Goal: Contribute content: Contribute content

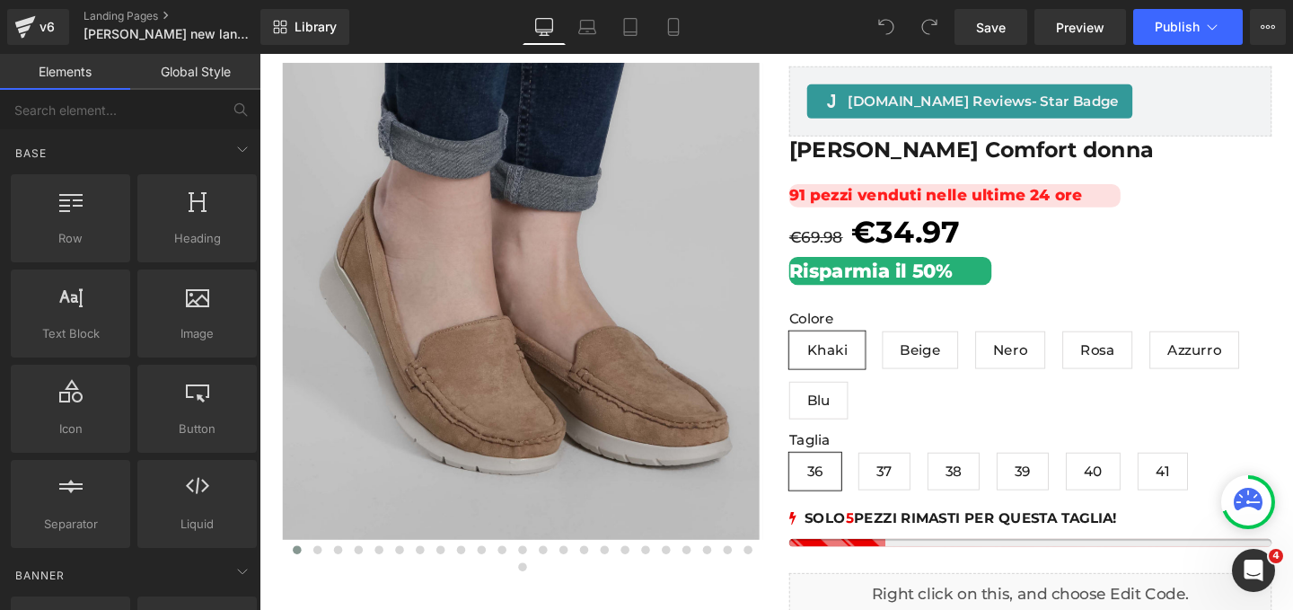
scroll to position [227, 0]
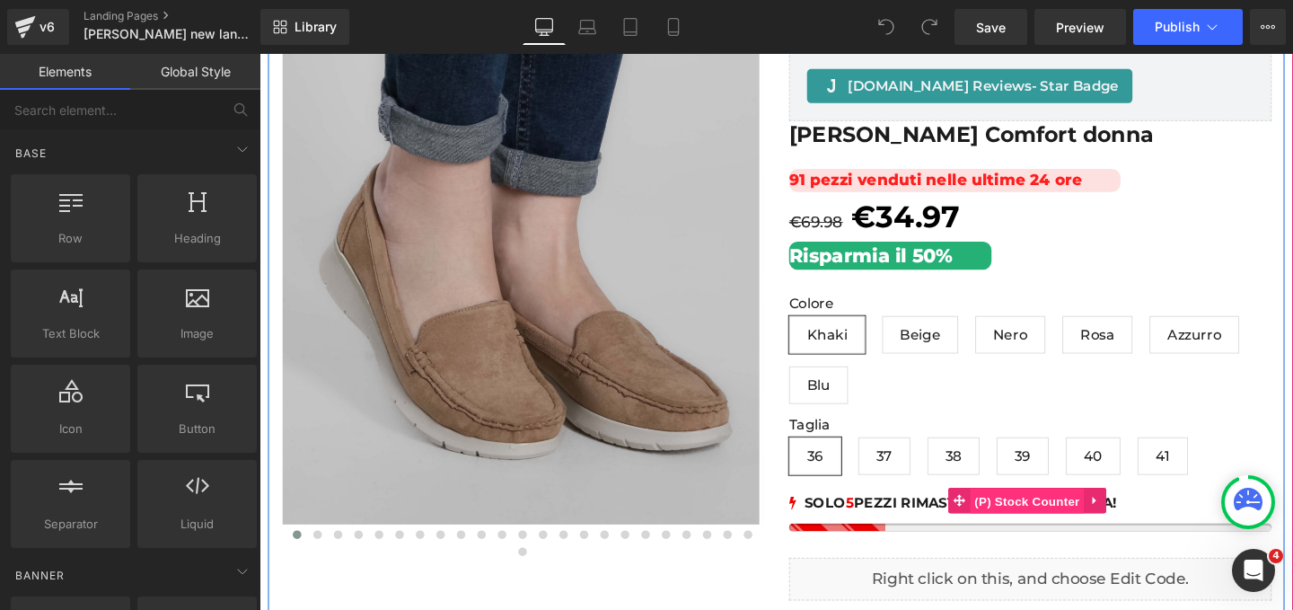
click at [1062, 525] on span "(P) Stock Counter" at bounding box center [1066, 524] width 119 height 27
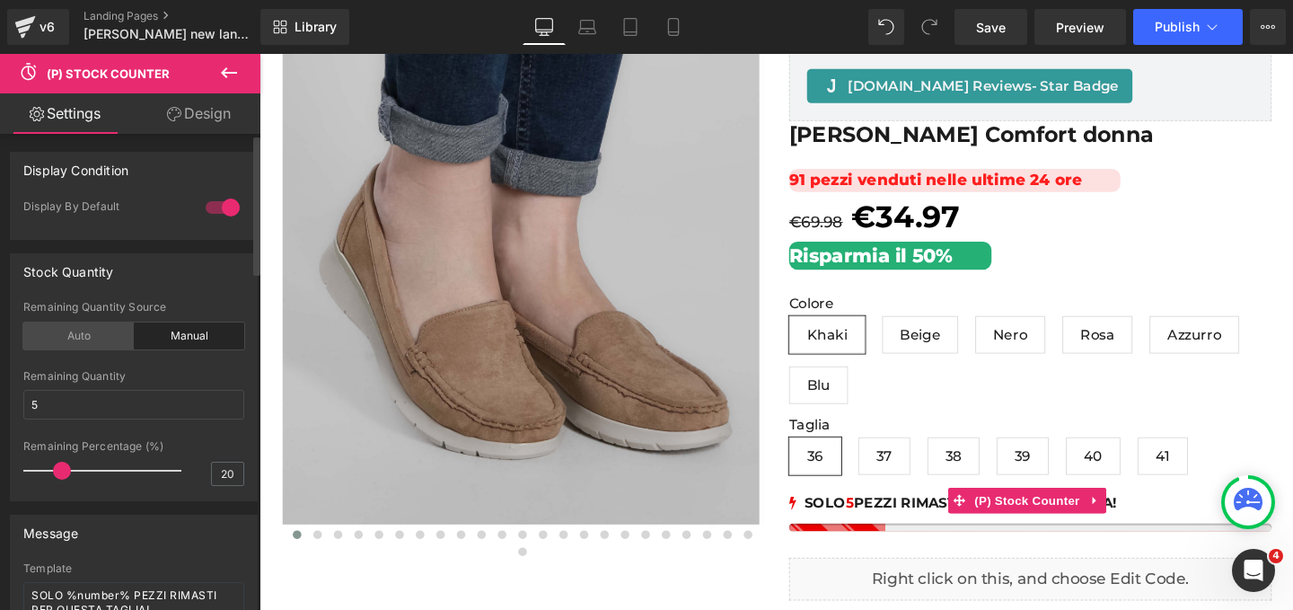
click at [72, 338] on div "Auto" at bounding box center [78, 335] width 110 height 27
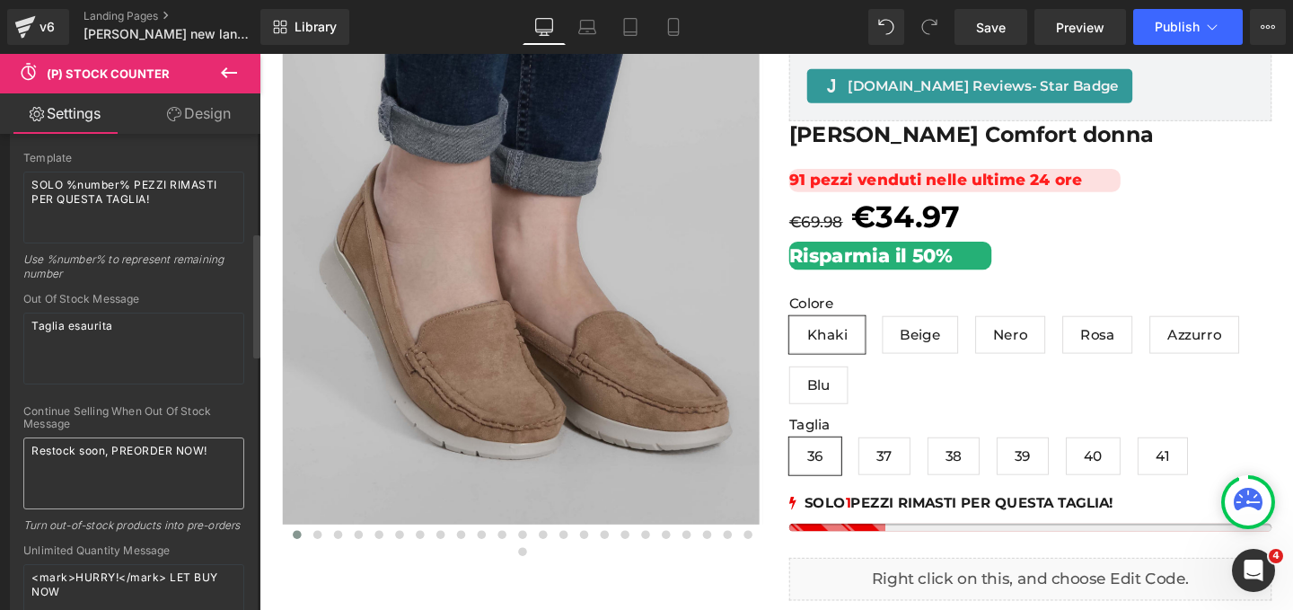
scroll to position [376, 0]
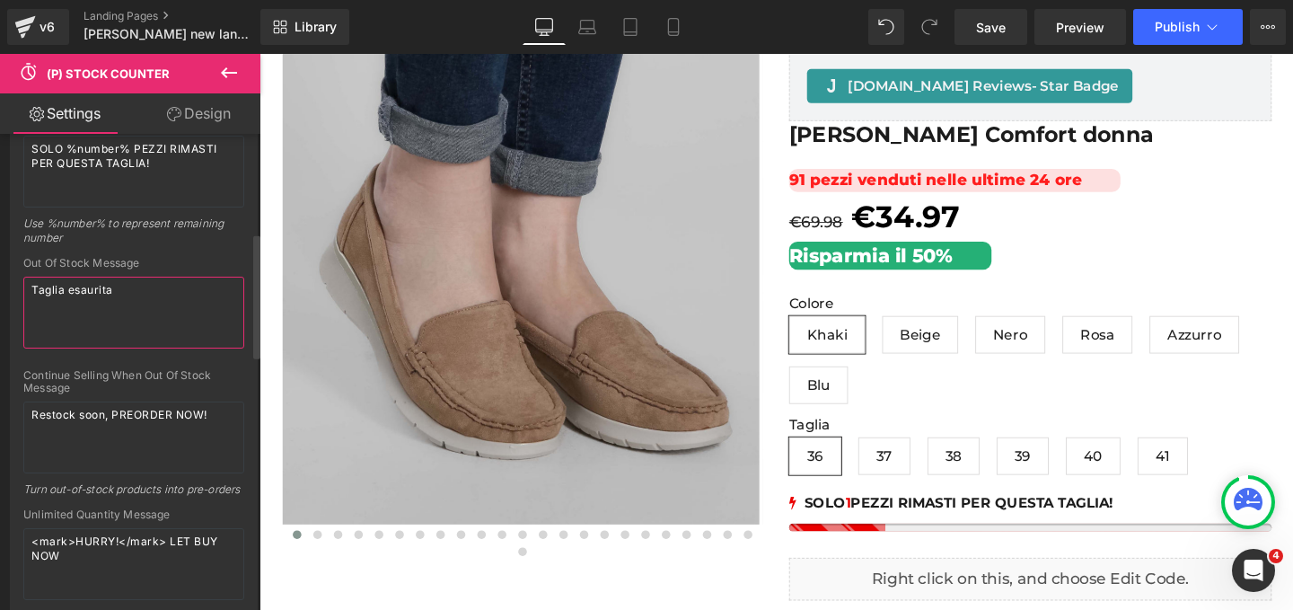
drag, startPoint x: 142, startPoint y: 300, endPoint x: 10, endPoint y: 297, distance: 132.1
click at [11, 297] on div "Template SOLO %number% PEZZI RIMASTI PER QUESTA TAGLIA! Use %number% to represe…" at bounding box center [134, 368] width 246 height 505
drag, startPoint x: 117, startPoint y: 292, endPoint x: 3, endPoint y: 282, distance: 114.5
click at [3, 282] on div "Message Template SOLO %number% PEZZI RIMASTI PER QUESTA TAGLIA! Use %number% to…" at bounding box center [134, 338] width 269 height 567
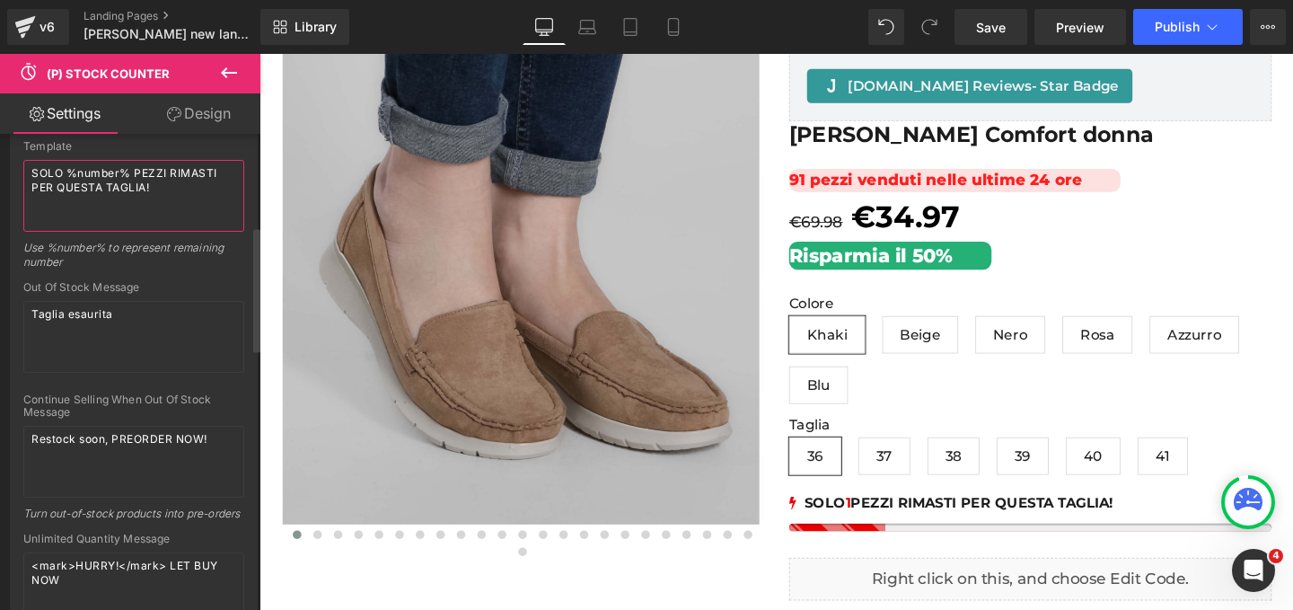
drag, startPoint x: 158, startPoint y: 187, endPoint x: 31, endPoint y: 174, distance: 128.2
click at [31, 174] on textarea "SOLO %number% PEZZI RIMASTI PER QUESTA TAGLIA!" at bounding box center [133, 196] width 221 height 72
drag, startPoint x: 214, startPoint y: 440, endPoint x: 34, endPoint y: 429, distance: 180.0
click at [34, 429] on textarea "Restock soon, PREORDER NOW!" at bounding box center [133, 462] width 221 height 72
paste textarea "SOLO %number% PEZZI RIMASTI PER QUESTA TAGLIA"
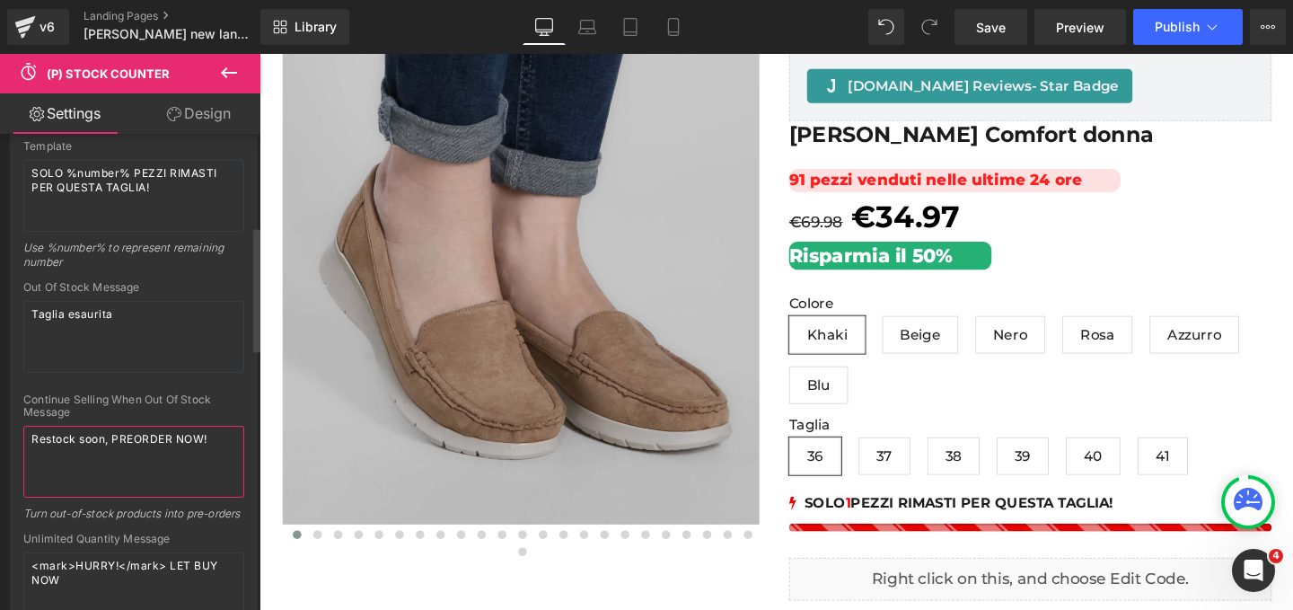
click at [216, 439] on textarea "Restock soon, PREORDER NOW!" at bounding box center [133, 462] width 221 height 72
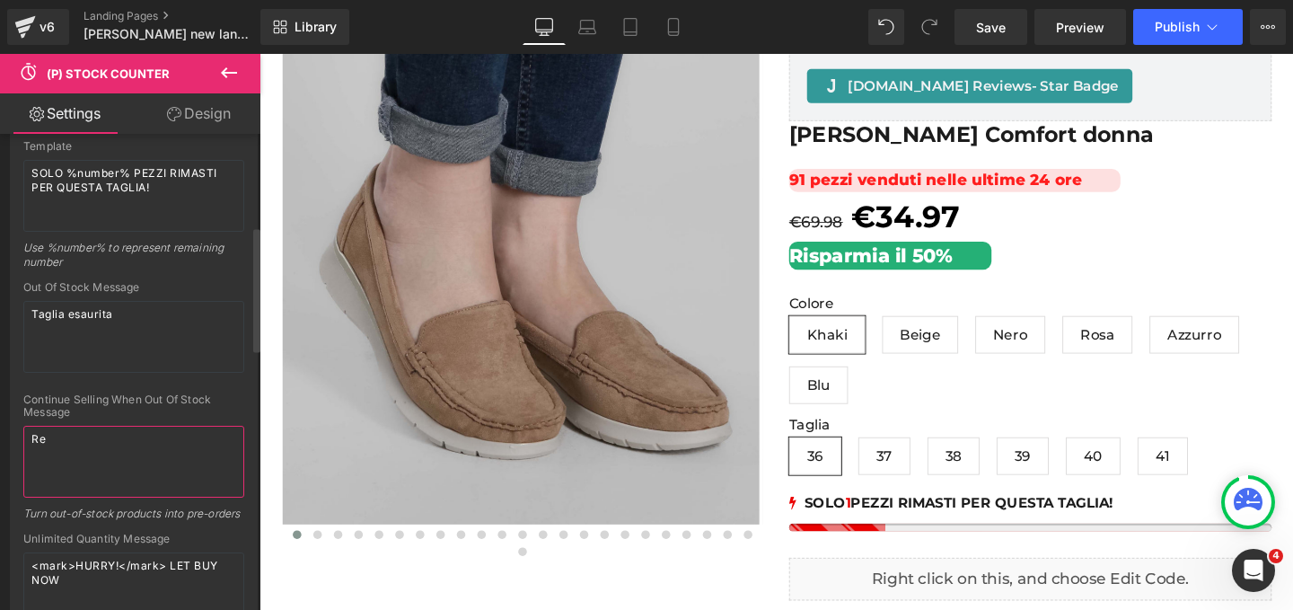
type textarea "R"
paste textarea "SOLO %number% PEZZI RIMASTI PER QUESTA TAGLIA!"
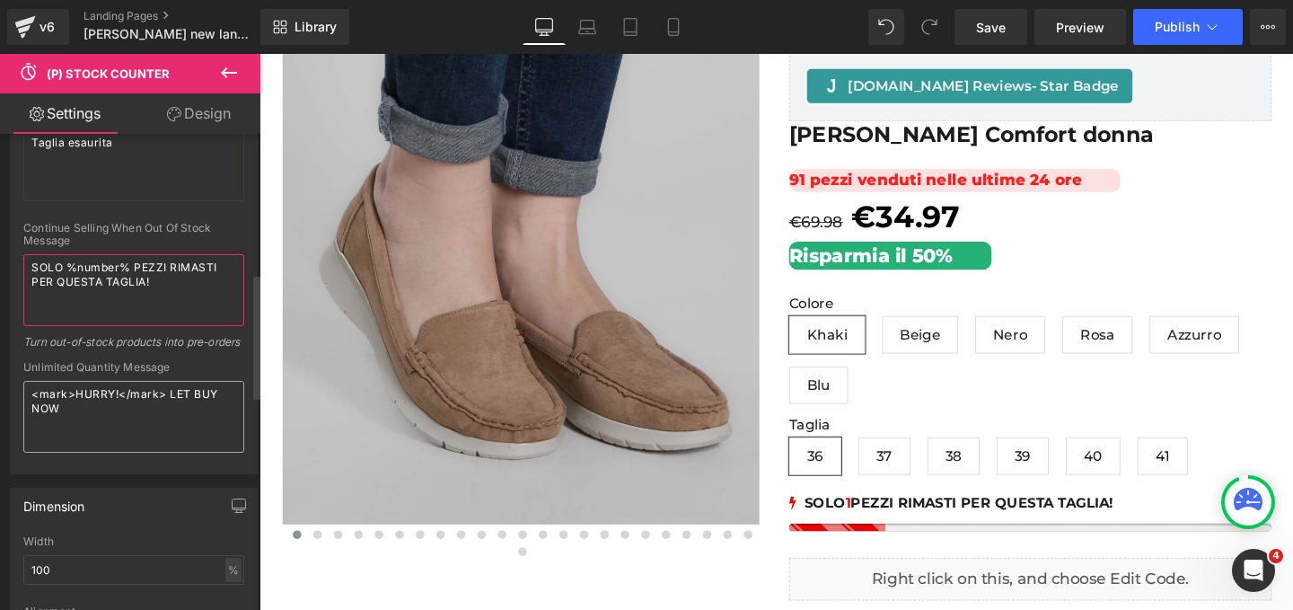
scroll to position [533, 0]
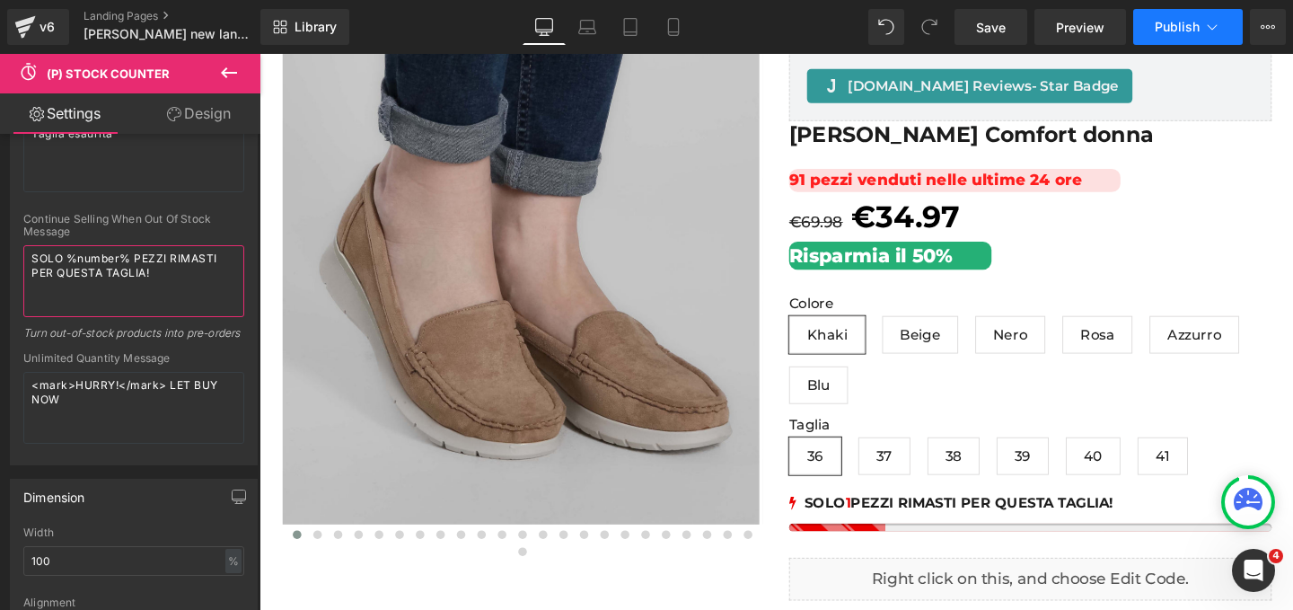
type textarea "SOLO %number% PEZZI RIMASTI PER QUESTA TAGLIA!"
click at [1170, 31] on span "Publish" at bounding box center [1177, 27] width 45 height 14
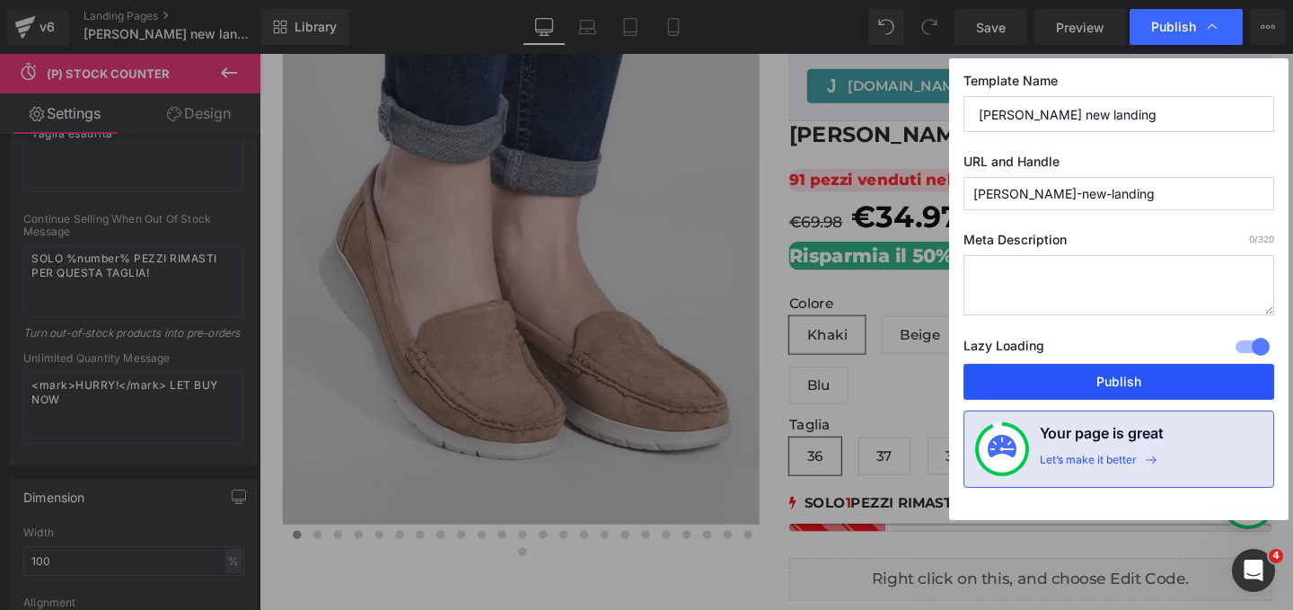
click at [1108, 388] on button "Publish" at bounding box center [1119, 382] width 311 height 36
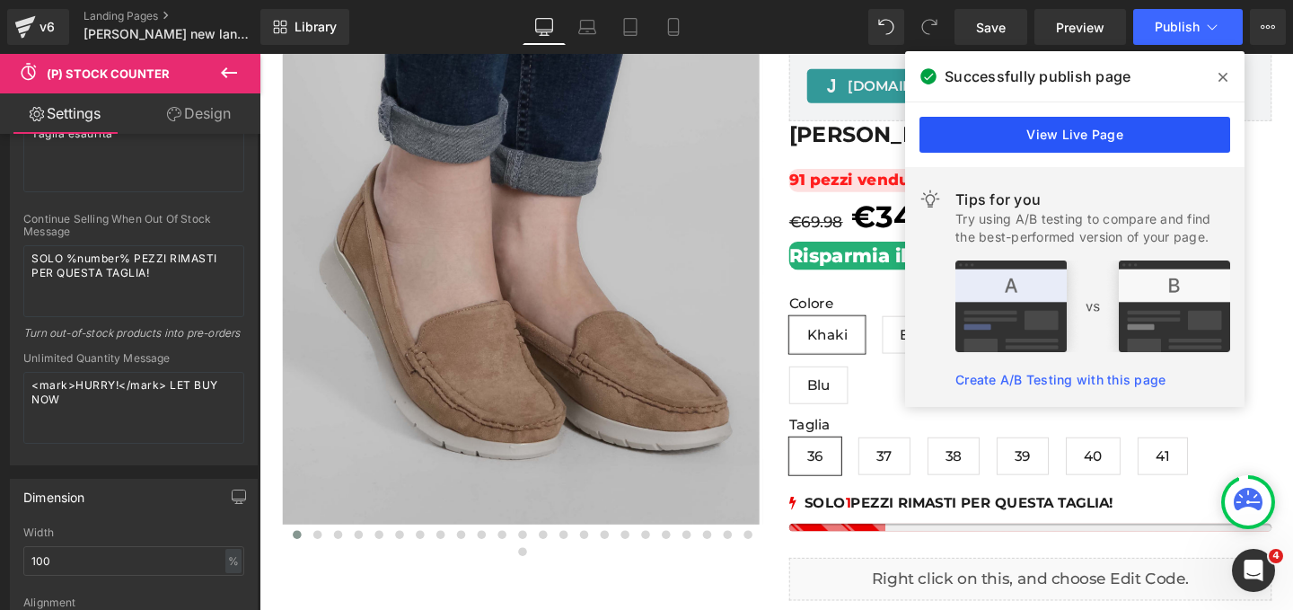
click at [1066, 138] on link "View Live Page" at bounding box center [1075, 135] width 311 height 36
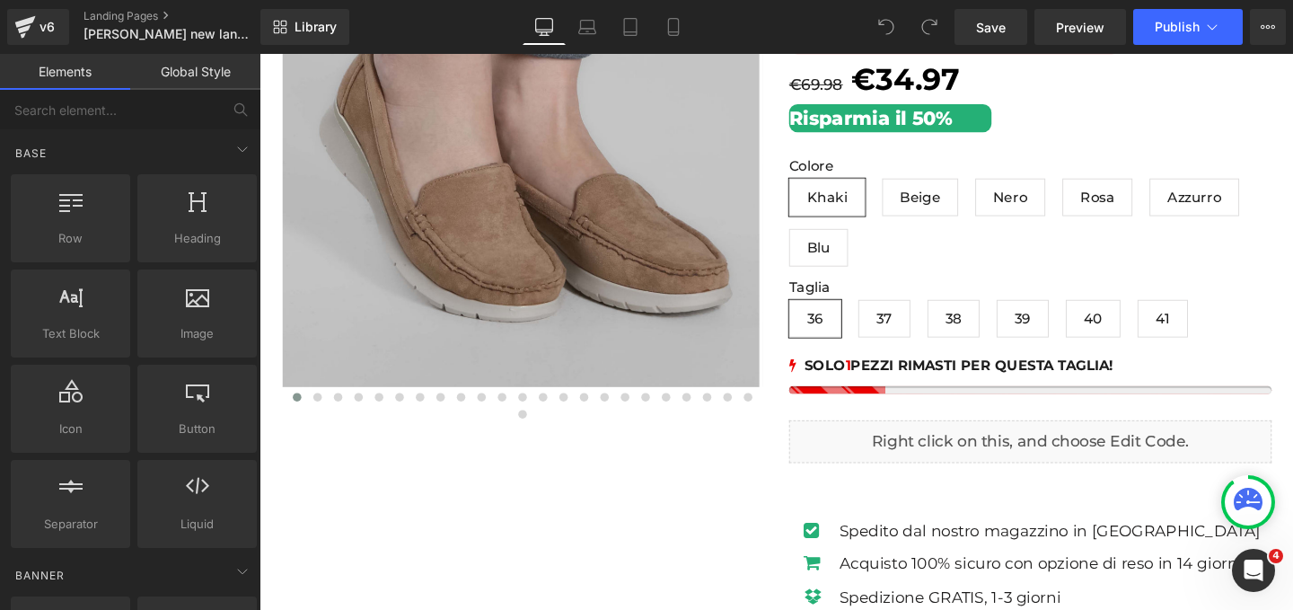
scroll to position [355, 0]
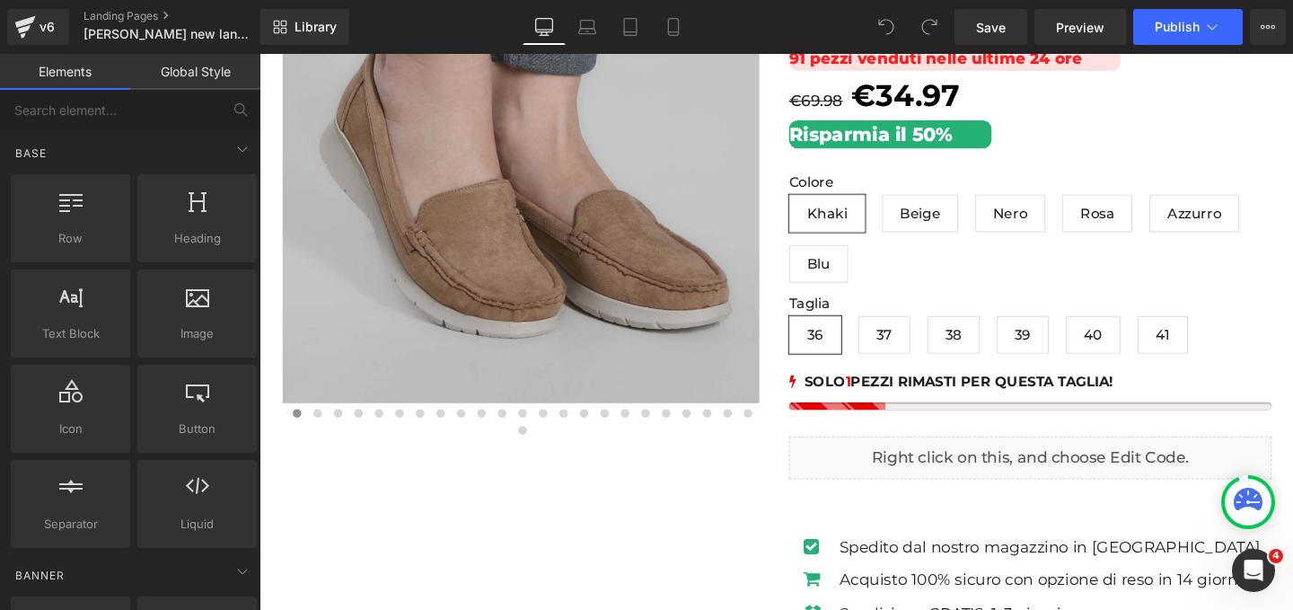
click at [1001, 396] on div "1 0 6 21 16 2 -1 -2 0 5 1 0 1 2 -1 0 2 -1 -1 5 8 10 8 1 0 0 0 0 1 0 0 -2" at bounding box center [1069, 405] width 507 height 45
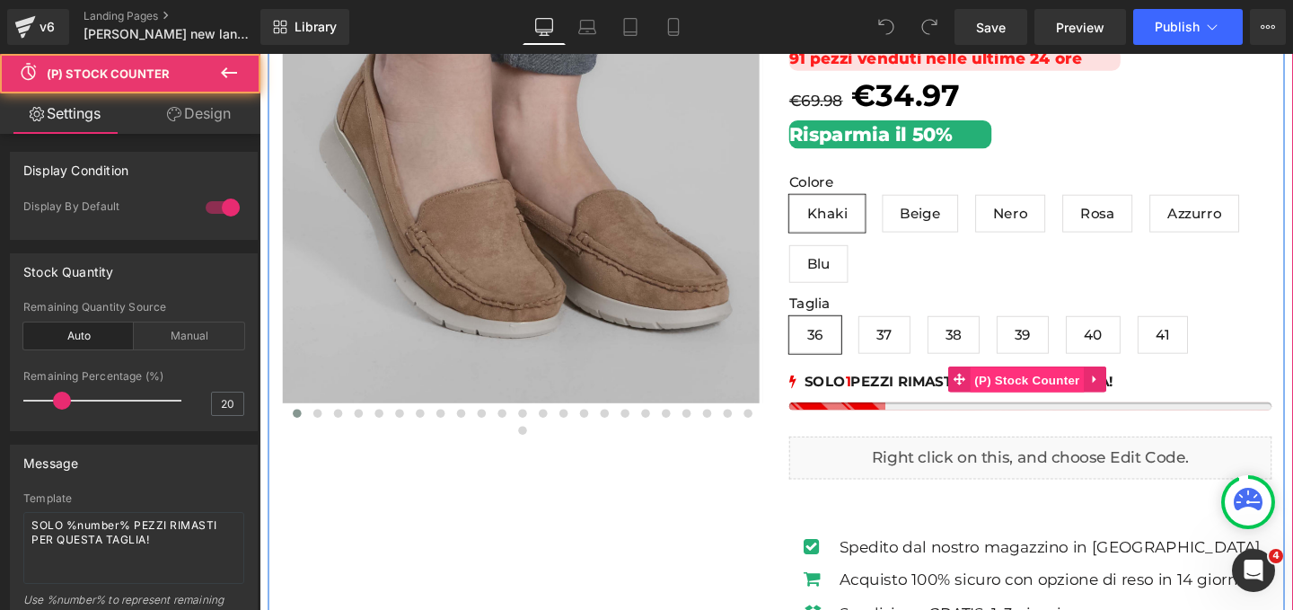
click at [1049, 399] on span "(P) Stock Counter" at bounding box center [1066, 397] width 119 height 27
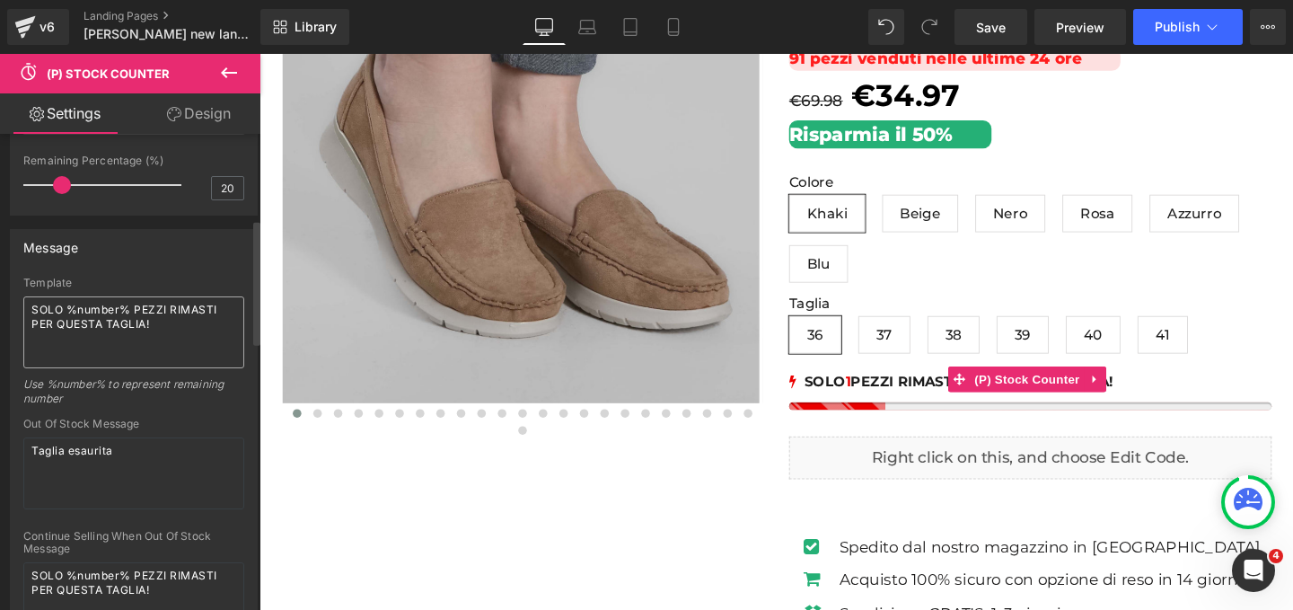
scroll to position [330, 0]
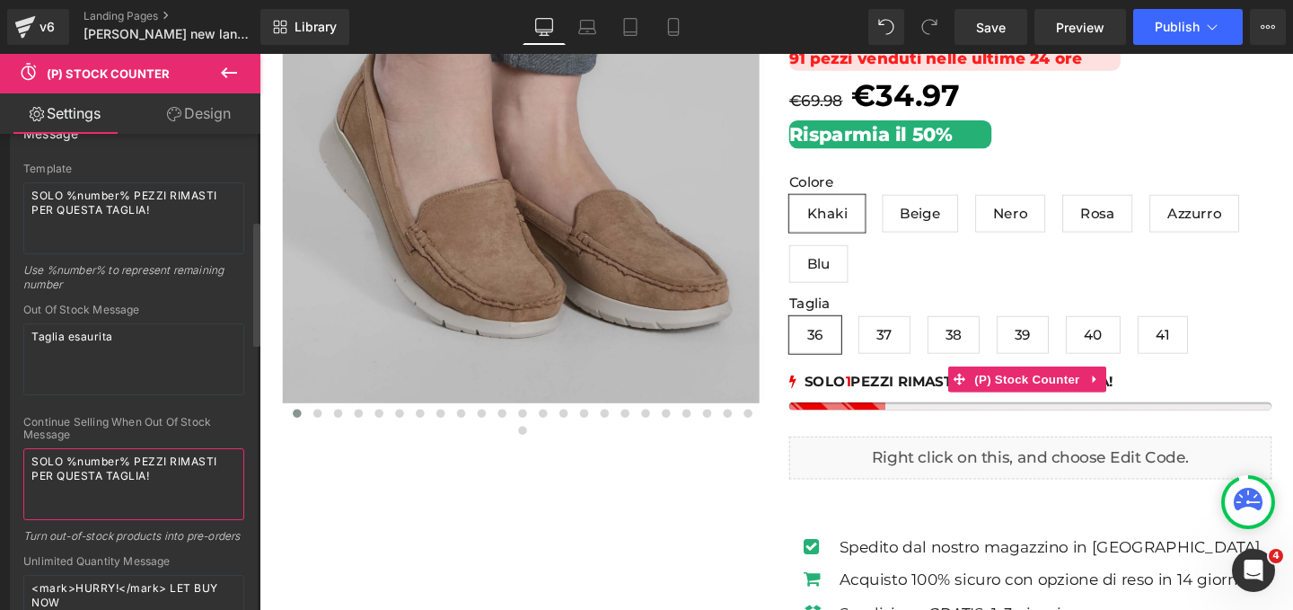
drag, startPoint x: 131, startPoint y: 463, endPoint x: 66, endPoint y: 464, distance: 65.6
click at [66, 464] on textarea "SOLO %number% PEZZI RIMASTI PER QUESTA TAGLIA!" at bounding box center [133, 484] width 221 height 72
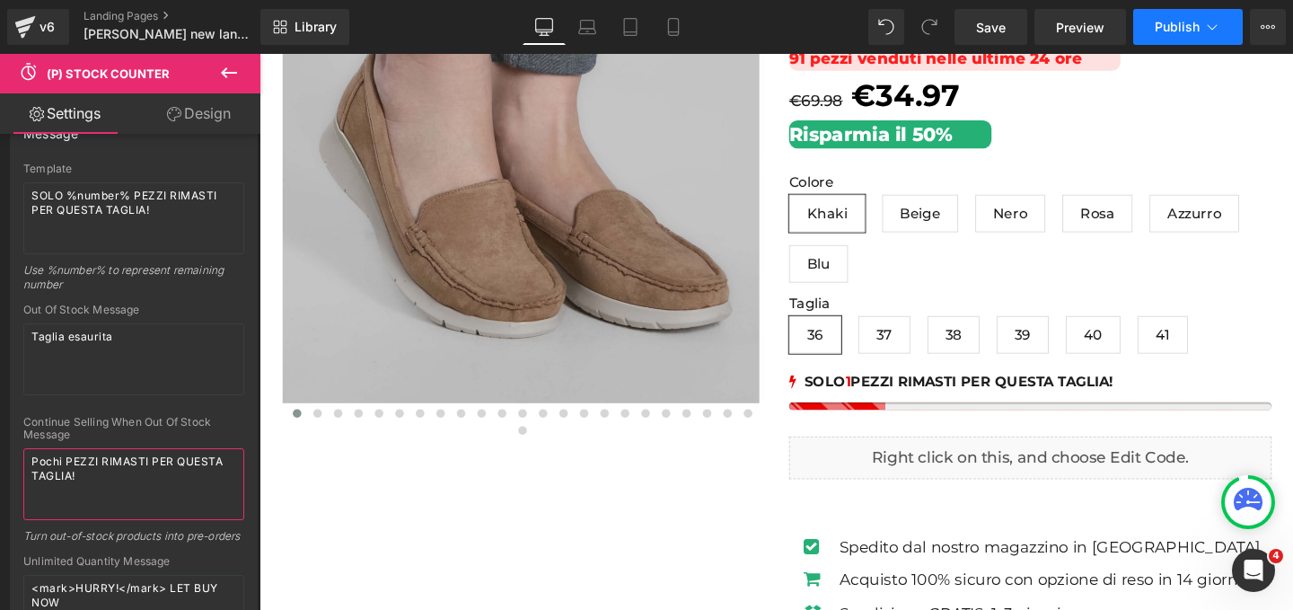
type textarea "Pochi PEZZI RIMASTI PER QUESTA TAGLIA!"
click at [1151, 30] on button "Publish" at bounding box center [1189, 27] width 110 height 36
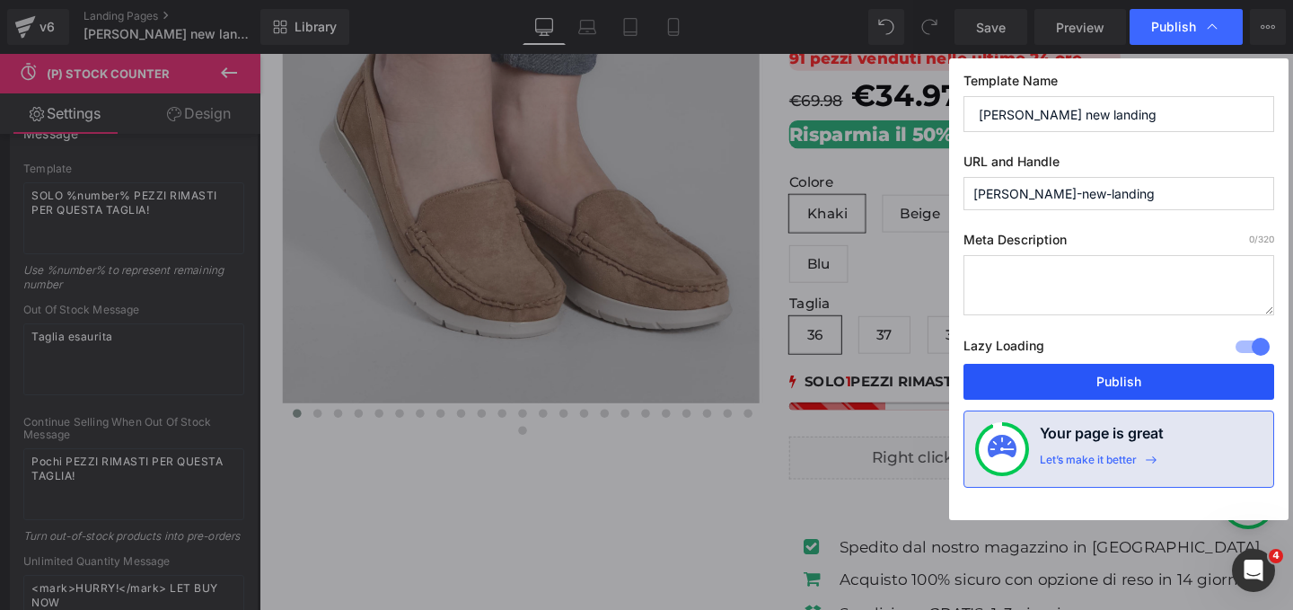
click at [1133, 379] on button "Publish" at bounding box center [1119, 382] width 311 height 36
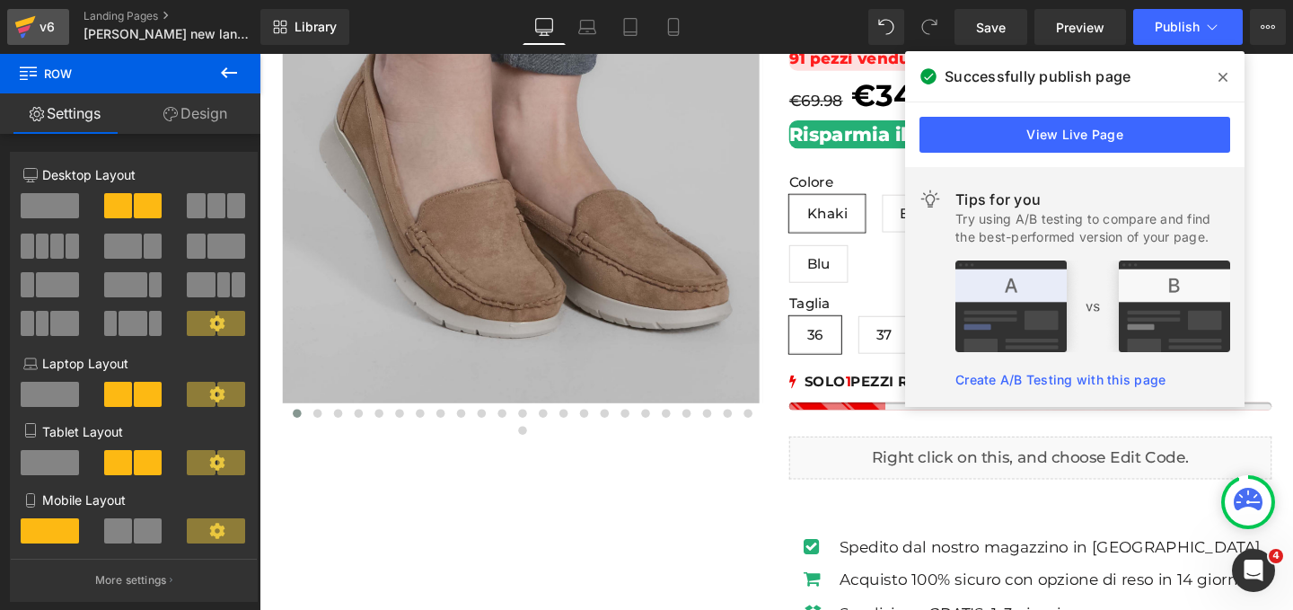
click at [40, 30] on div "v6" at bounding box center [47, 26] width 22 height 23
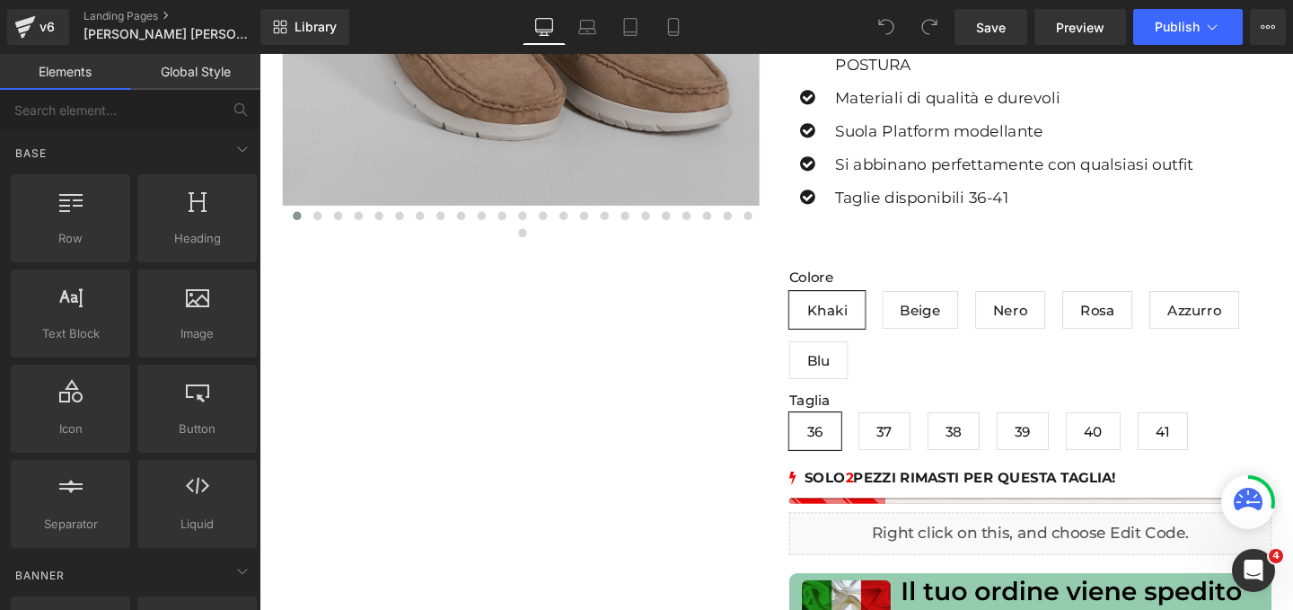
scroll to position [649, 0]
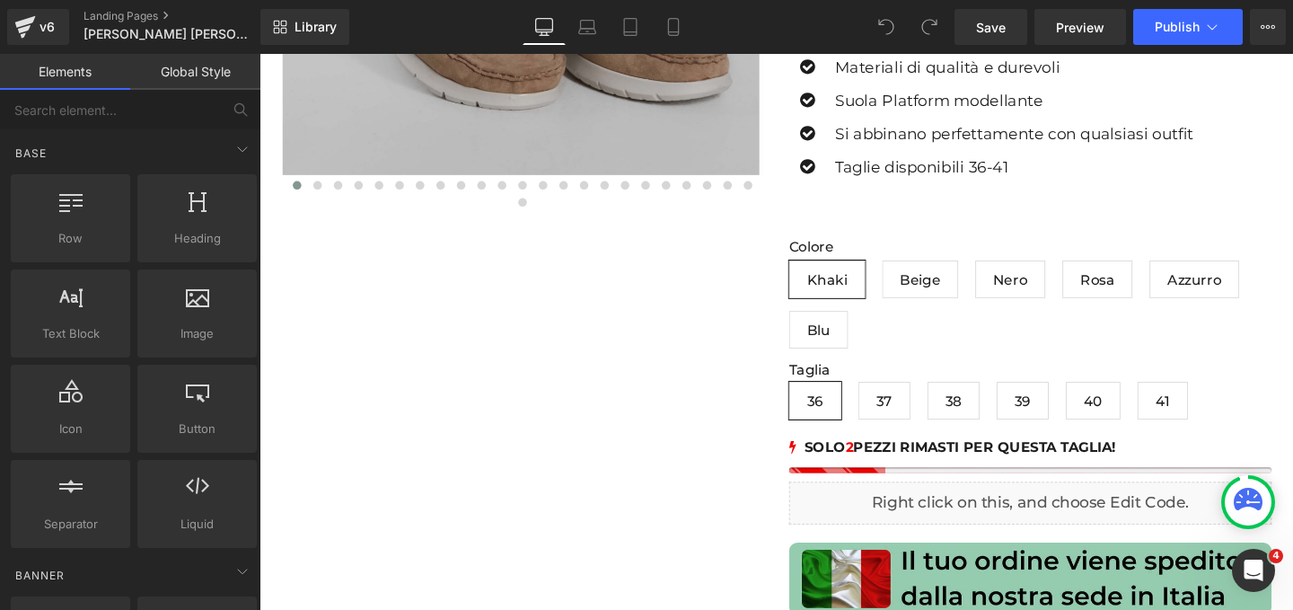
click at [1046, 473] on div "1 0 6 21 16 2 -1 -2 0 5 1 0 1 2 -1 0 2 -1 -1 5 8 10 8 1 0 0 0 0 1 0 0 -2" at bounding box center [1069, 473] width 507 height 43
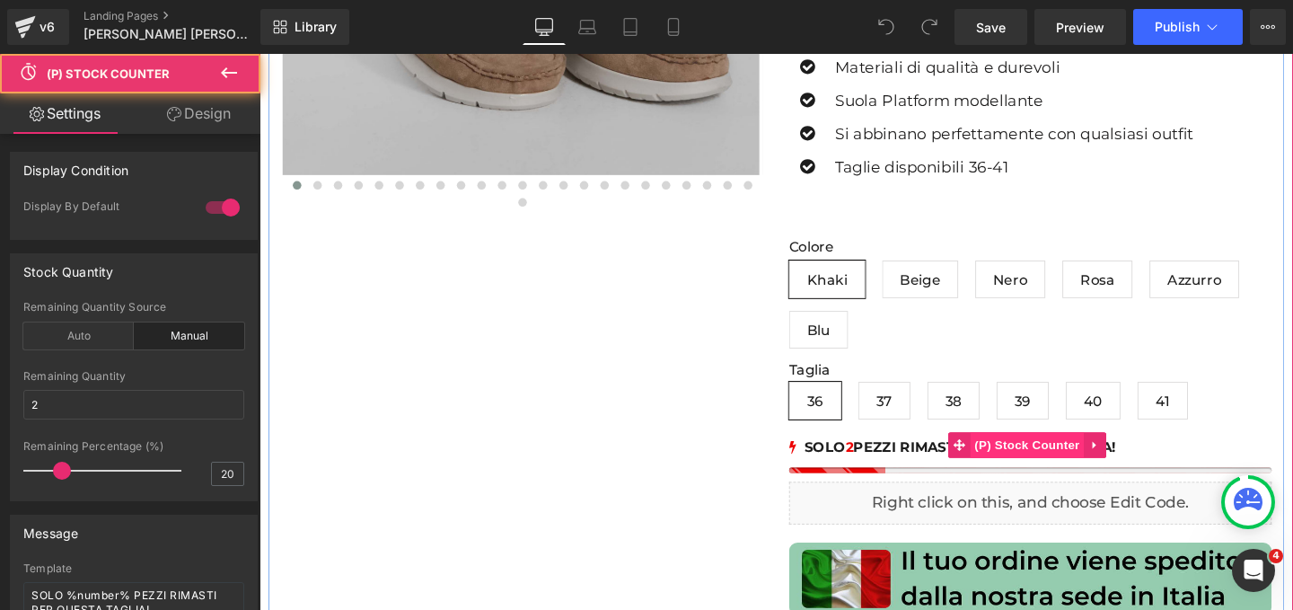
click at [1043, 467] on span "(P) Stock Counter" at bounding box center [1066, 465] width 119 height 27
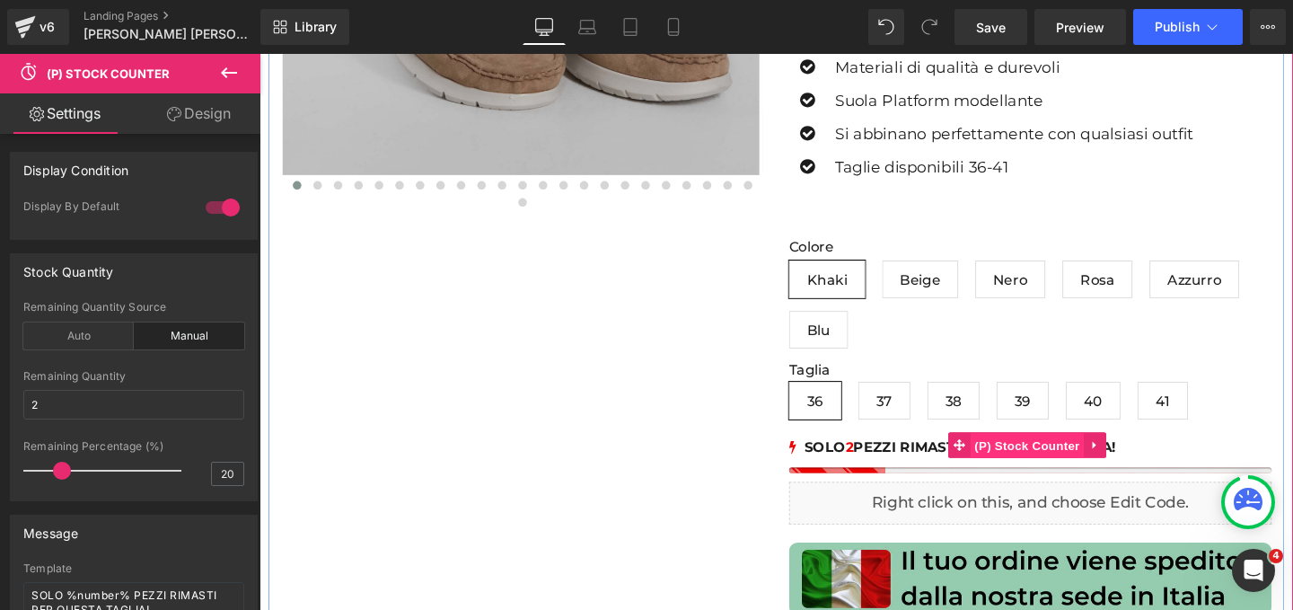
click at [1053, 463] on span "(P) Stock Counter" at bounding box center [1066, 466] width 119 height 27
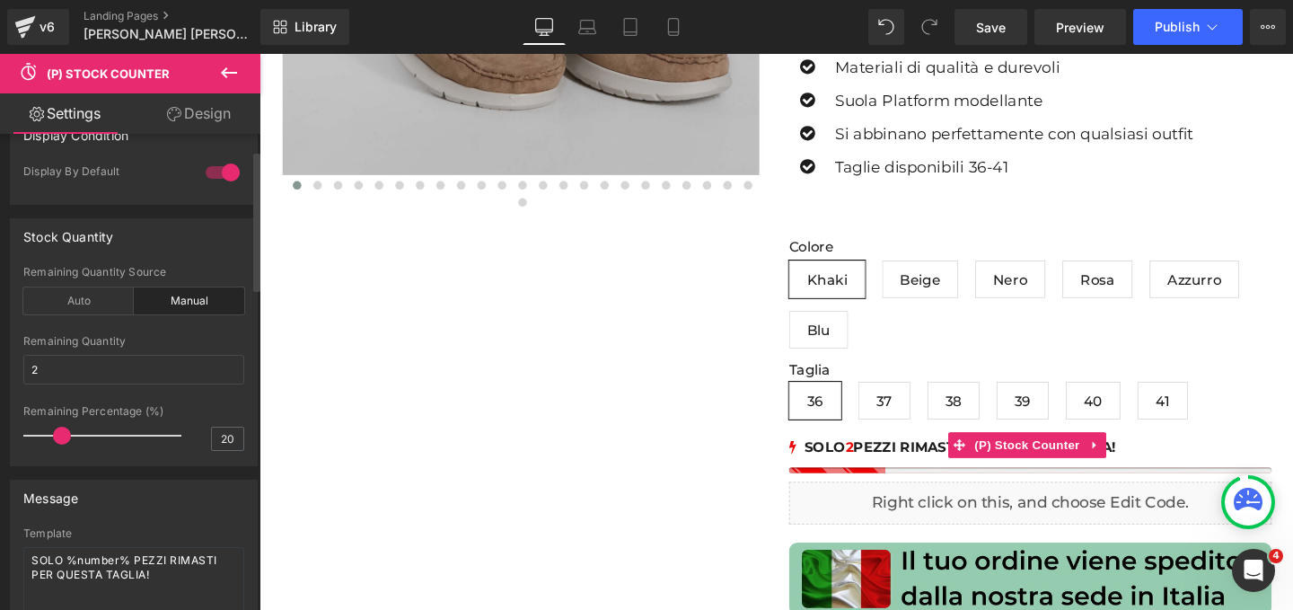
scroll to position [130, 0]
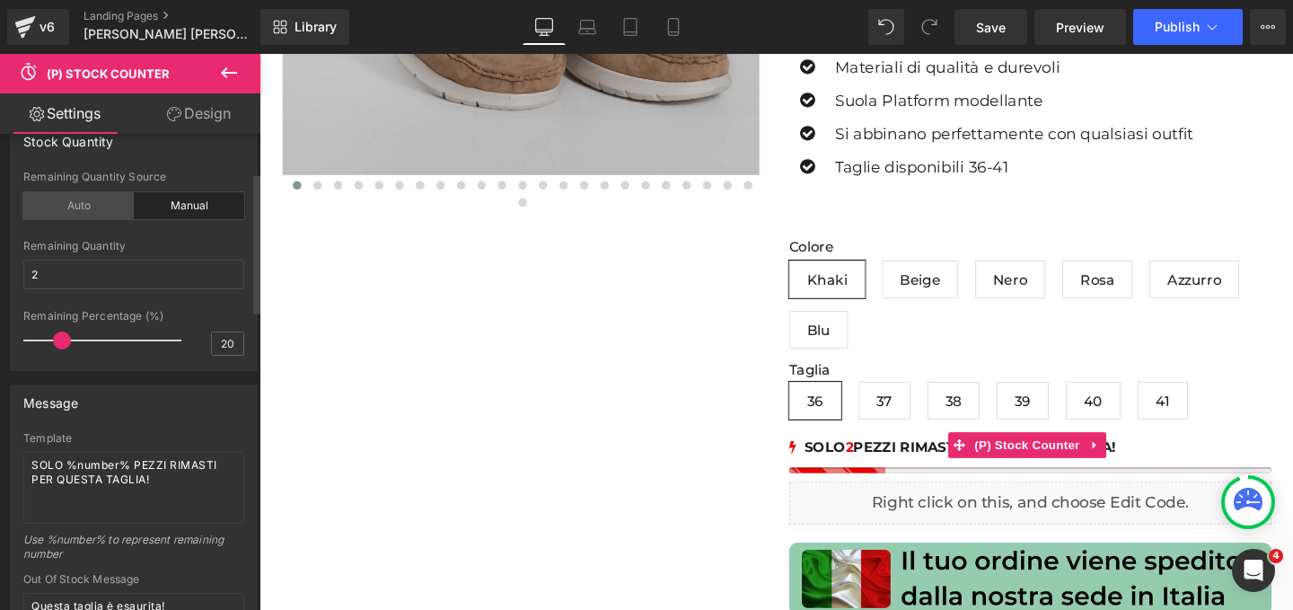
click at [69, 212] on div "Auto" at bounding box center [78, 205] width 110 height 27
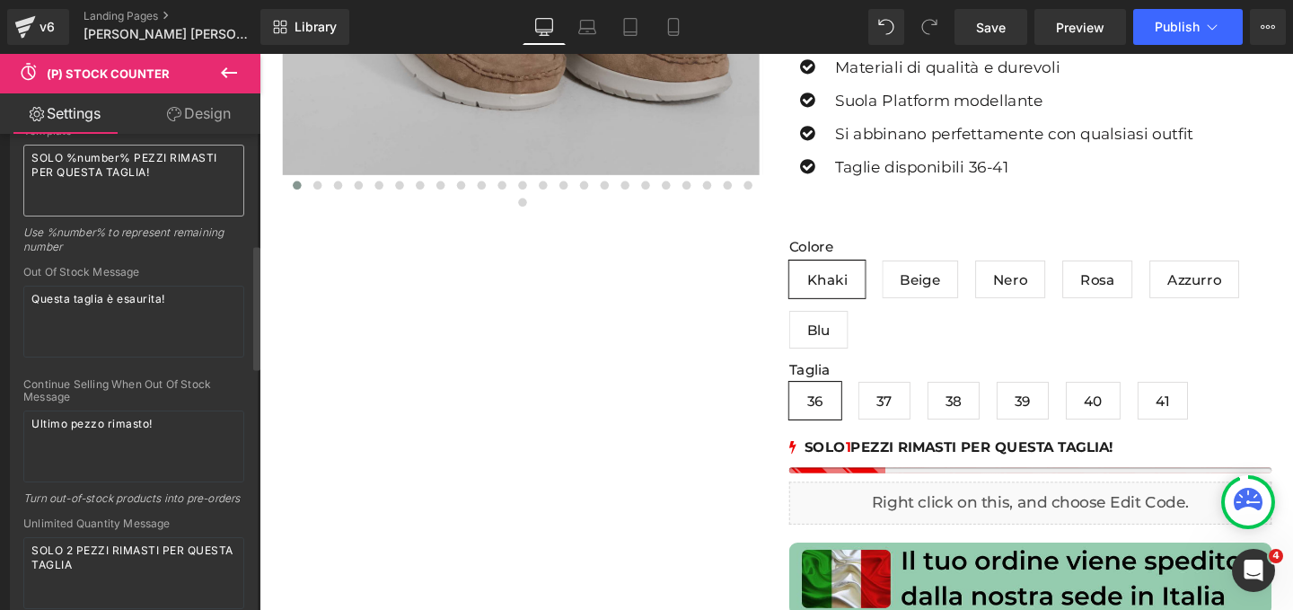
scroll to position [420, 0]
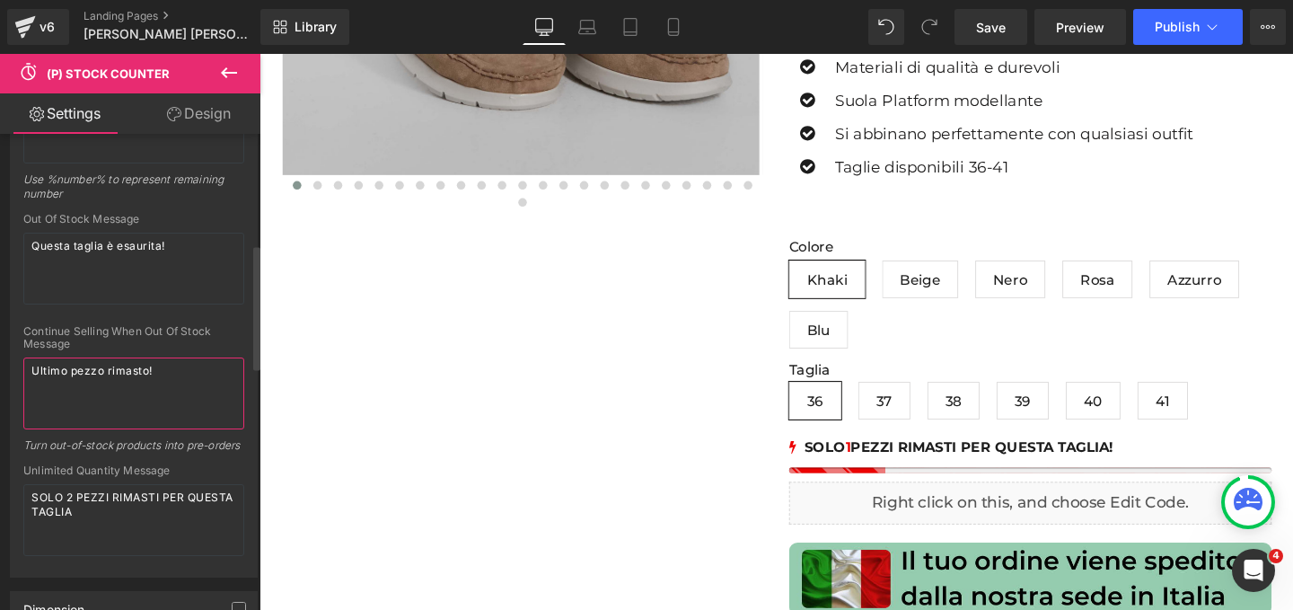
drag, startPoint x: 165, startPoint y: 372, endPoint x: 20, endPoint y: 370, distance: 145.5
click at [20, 370] on div "Template SOLO %number% PEZZI RIMASTI PER QUESTA TAGLIA! Use %number% to represe…" at bounding box center [134, 324] width 246 height 505
type textarea "Pochi pezzi rimasti per questa taglia!"
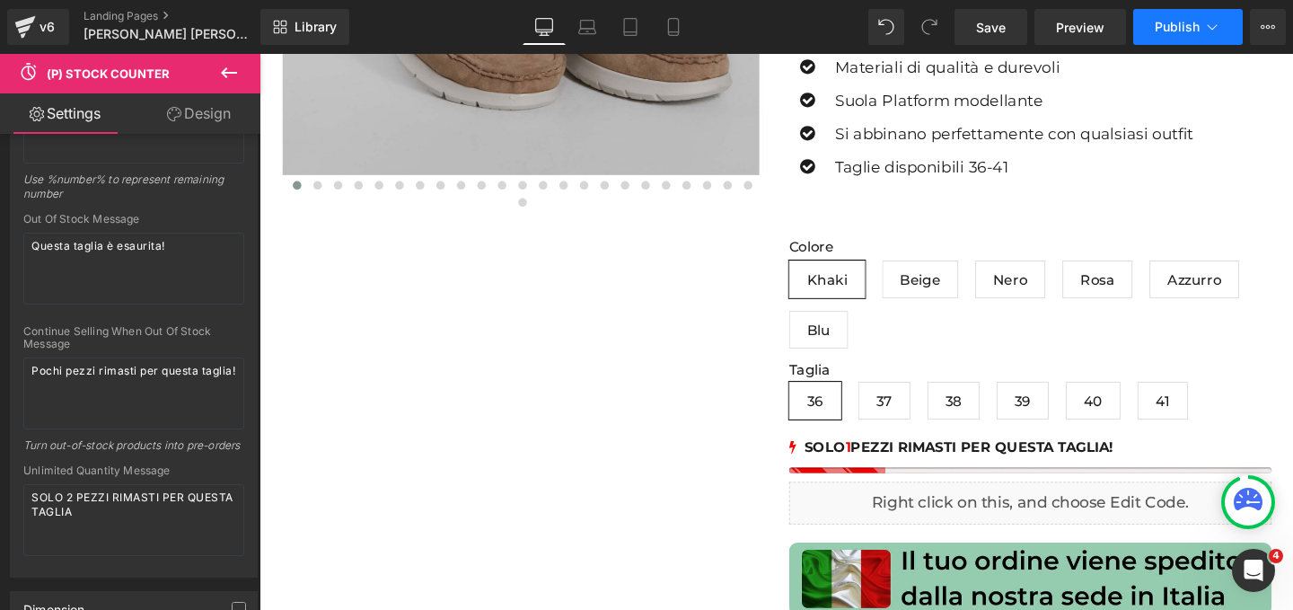
click at [1183, 30] on span "Publish" at bounding box center [1177, 27] width 45 height 14
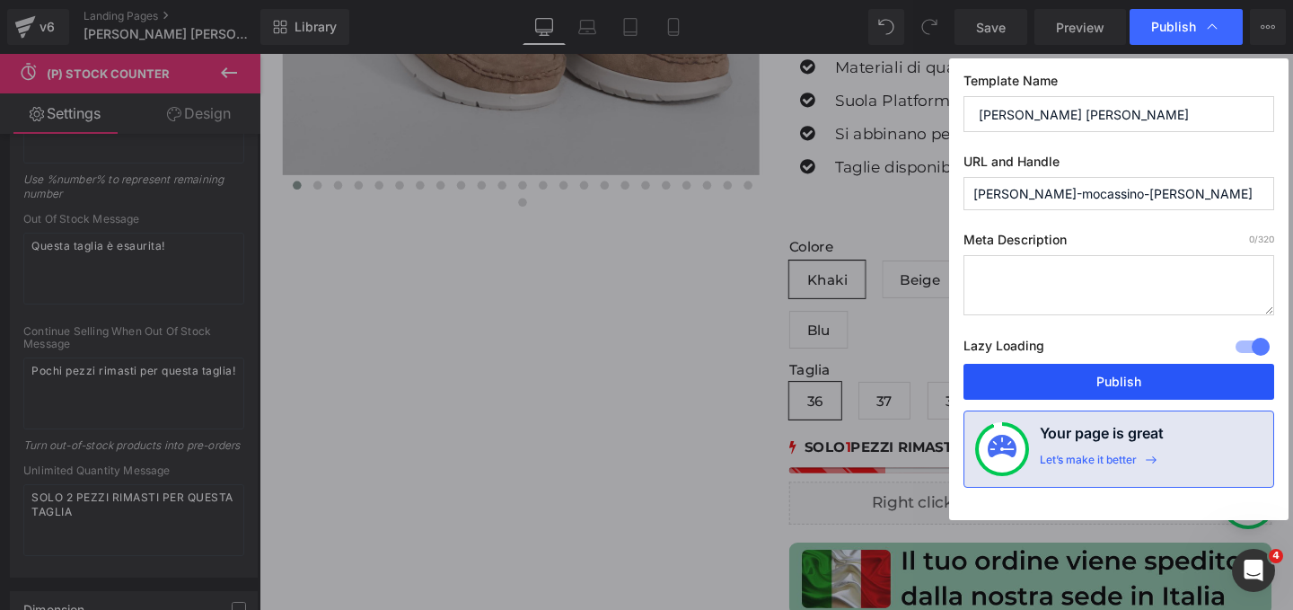
click at [1118, 392] on button "Publish" at bounding box center [1119, 382] width 311 height 36
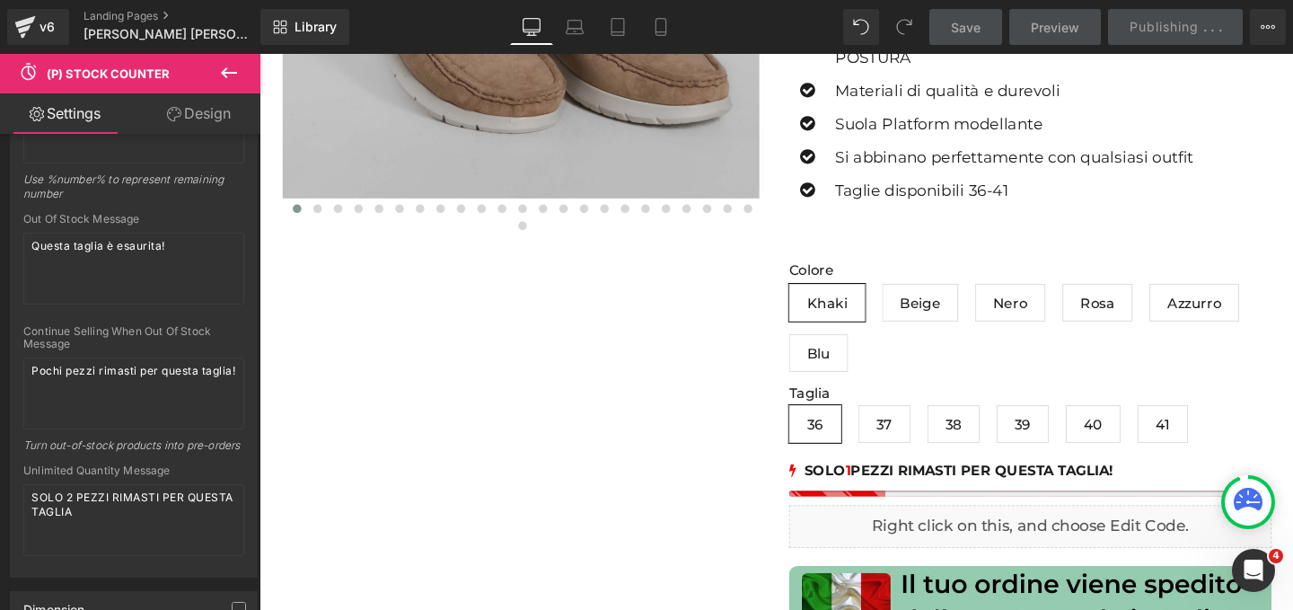
scroll to position [622, 0]
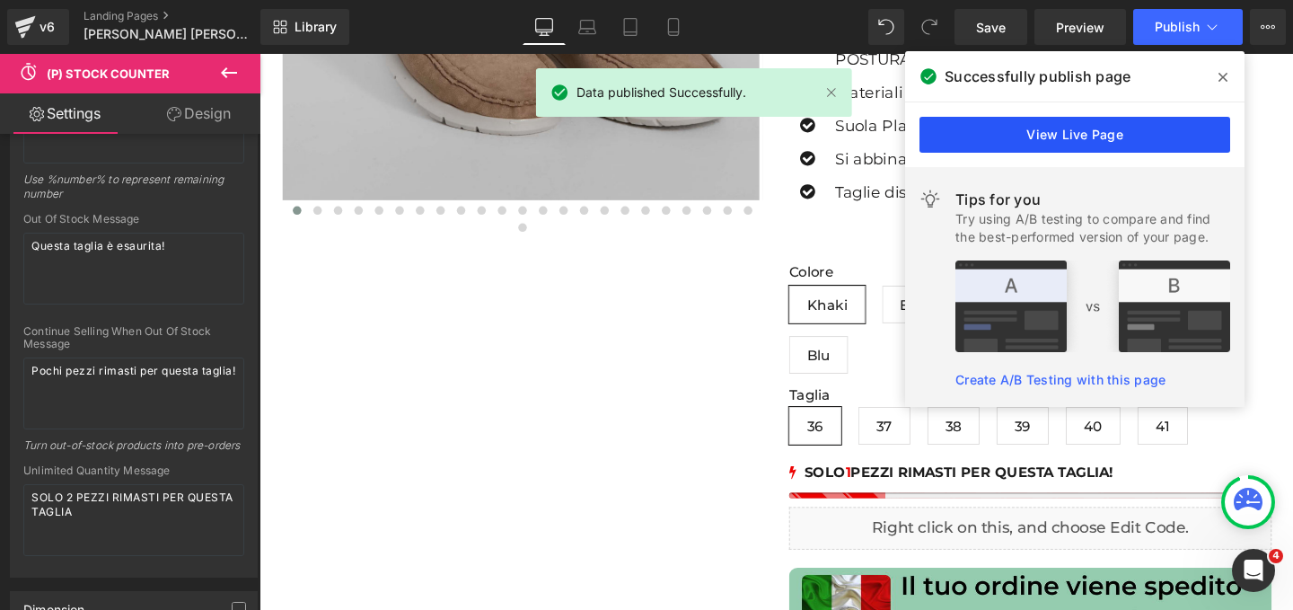
click at [1107, 136] on link "View Live Page" at bounding box center [1075, 135] width 311 height 36
